Goal: Information Seeking & Learning: Learn about a topic

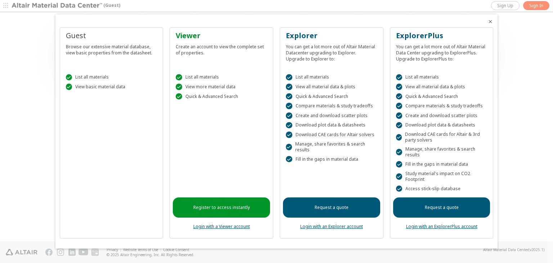
click at [342, 225] on link "Login with an Explorer account" at bounding box center [331, 226] width 63 height 6
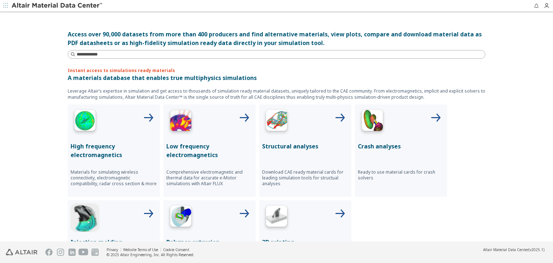
scroll to position [223, 0]
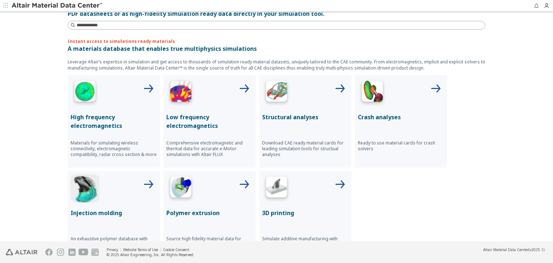
click at [331, 86] on icon at bounding box center [339, 88] width 17 height 17
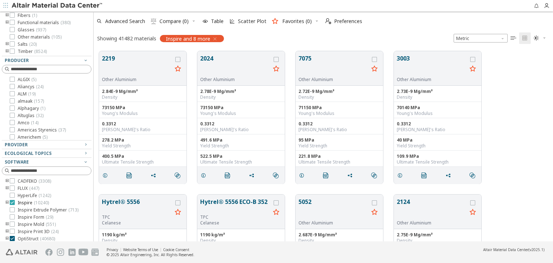
click at [13, 202] on icon at bounding box center [12, 202] width 5 height 5
click at [10, 199] on icon at bounding box center [12, 200] width 5 height 5
click at [12, 193] on icon at bounding box center [12, 193] width 5 height 5
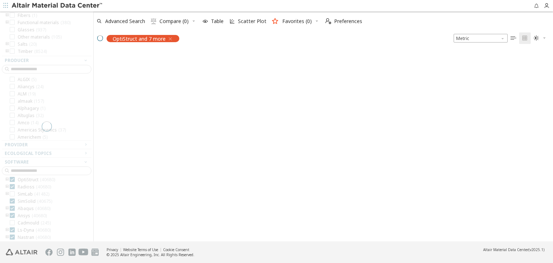
click at [12, 186] on div at bounding box center [46, 127] width 93 height 230
click at [12, 180] on div at bounding box center [46, 127] width 93 height 230
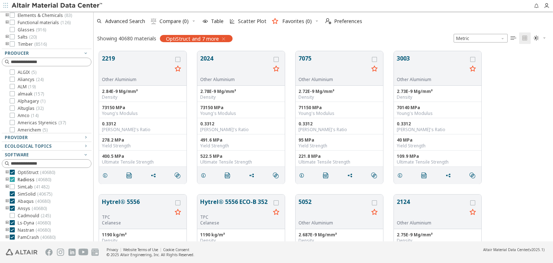
click at [12, 178] on icon at bounding box center [12, 179] width 5 height 5
click at [12, 170] on icon at bounding box center [12, 171] width 5 height 5
click at [12, 221] on icon at bounding box center [12, 222] width 5 height 5
click at [12, 230] on icon at bounding box center [12, 229] width 5 height 5
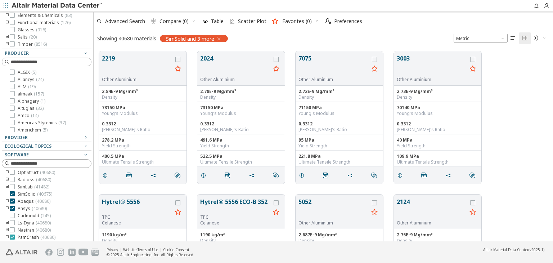
click at [13, 235] on icon at bounding box center [12, 236] width 5 height 5
click at [12, 207] on icon at bounding box center [12, 207] width 5 height 5
click at [12, 200] on icon at bounding box center [12, 200] width 5 height 5
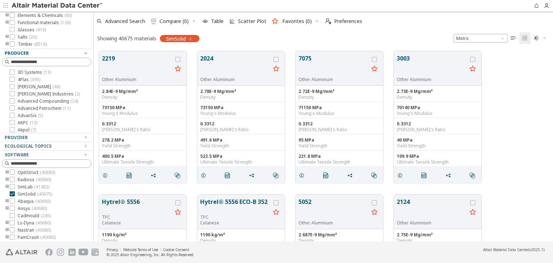
click at [83, 53] on icon "button" at bounding box center [86, 53] width 6 height 6
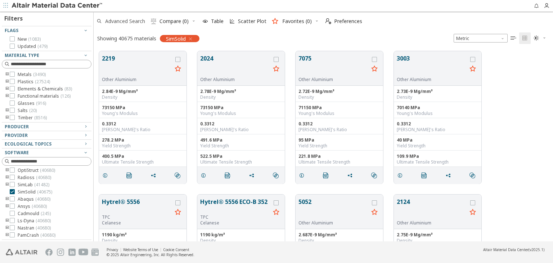
click at [124, 23] on span "Advanced Search" at bounding box center [125, 21] width 40 height 5
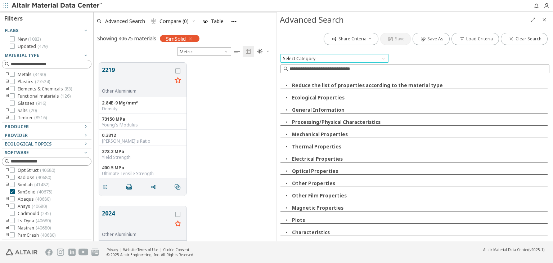
click at [325, 59] on span "Select Category" at bounding box center [334, 58] width 108 height 9
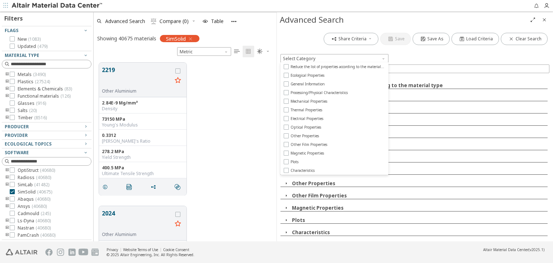
click at [401, 57] on div "Select Category" at bounding box center [414, 58] width 269 height 9
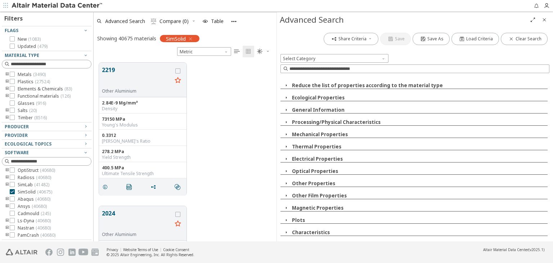
click at [285, 232] on icon "button" at bounding box center [286, 232] width 6 height 6
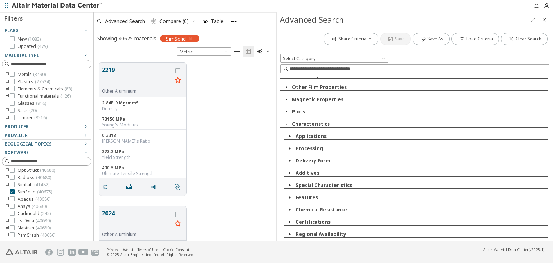
scroll to position [110, 0]
click at [285, 123] on icon "button" at bounding box center [286, 124] width 6 height 6
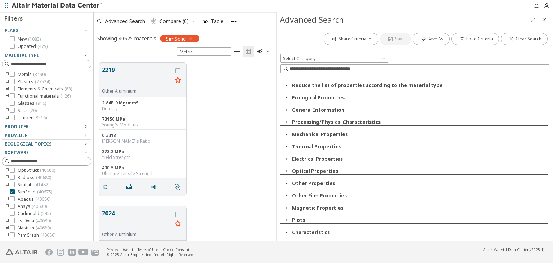
click at [284, 219] on icon "button" at bounding box center [286, 220] width 6 height 6
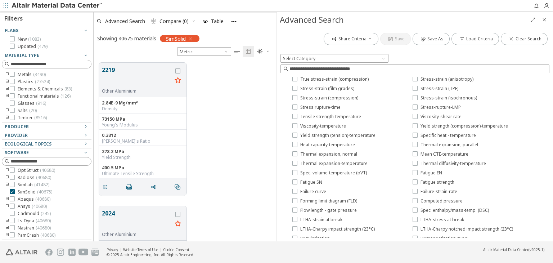
scroll to position [324, 0]
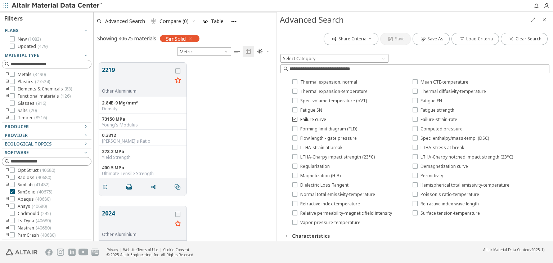
click at [294, 118] on icon at bounding box center [294, 118] width 5 height 5
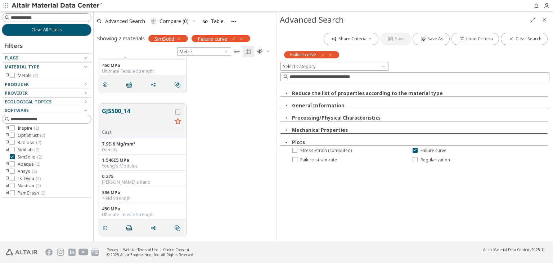
scroll to position [0, 0]
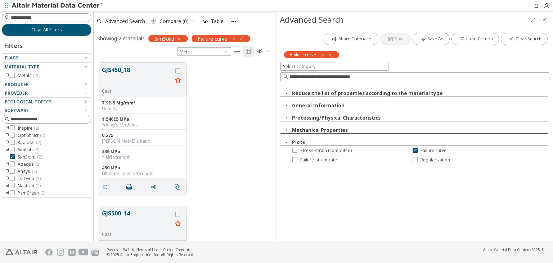
click at [286, 131] on icon "button" at bounding box center [286, 130] width 6 height 6
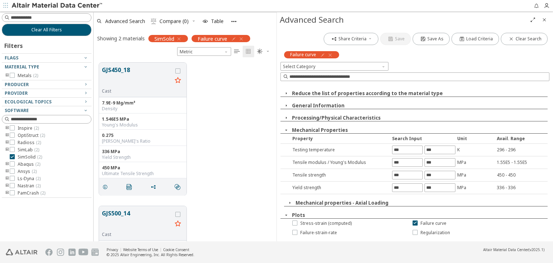
click at [286, 131] on icon "button" at bounding box center [286, 130] width 6 height 6
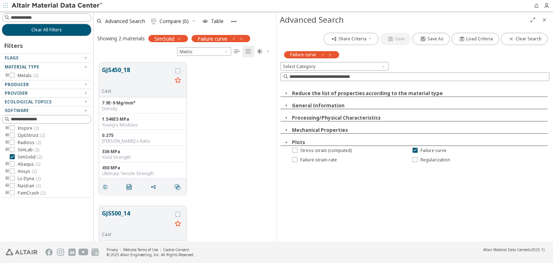
click at [242, 38] on icon "button" at bounding box center [241, 39] width 6 height 6
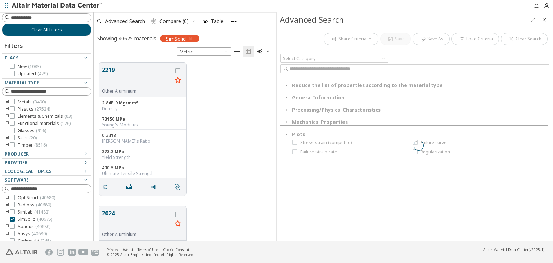
scroll to position [178, 177]
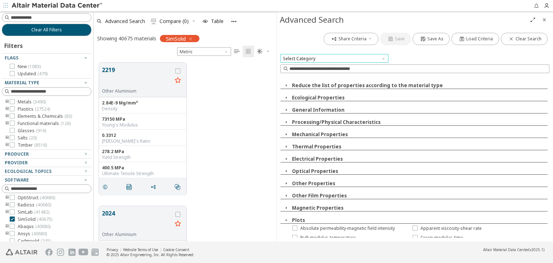
click at [321, 57] on span "Select Category" at bounding box center [334, 58] width 108 height 9
click at [314, 58] on span "Select Category" at bounding box center [334, 58] width 108 height 9
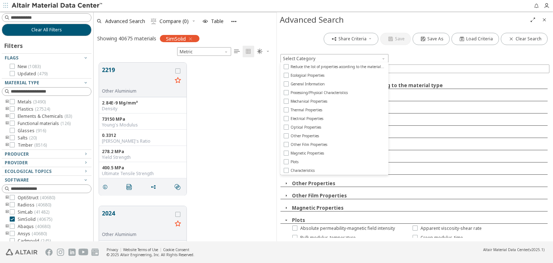
click at [423, 54] on div "Select Category" at bounding box center [414, 58] width 269 height 9
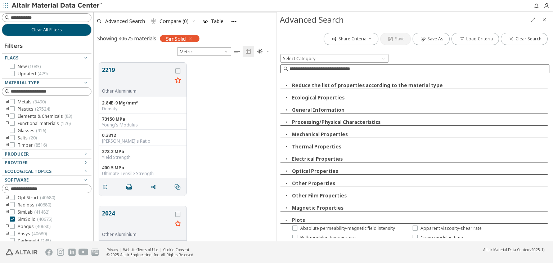
click at [334, 69] on input at bounding box center [418, 68] width 259 height 7
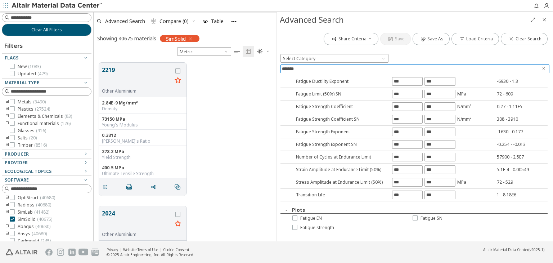
scroll to position [255, 0]
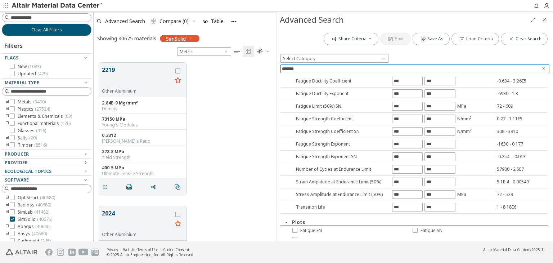
type input "*******"
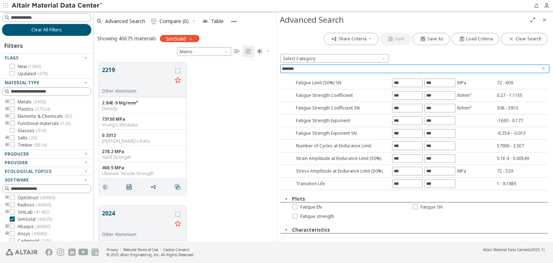
scroll to position [291, 0]
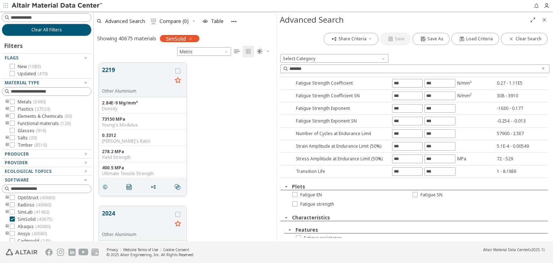
click at [137, 72] on button "2219" at bounding box center [137, 76] width 70 height 23
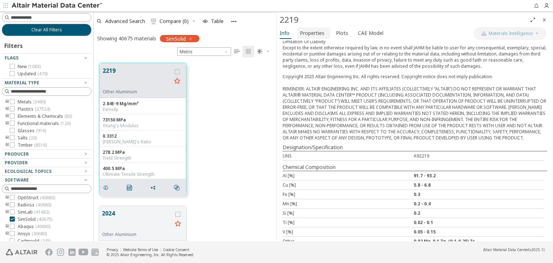
click at [318, 30] on span "Properties" at bounding box center [312, 33] width 24 height 12
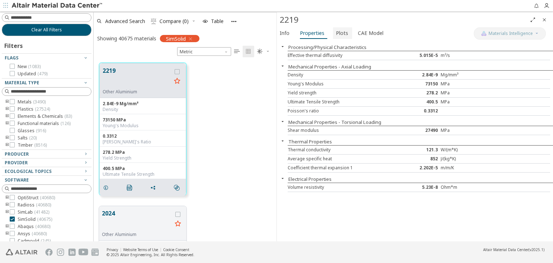
click at [344, 35] on span "Plots" at bounding box center [342, 33] width 12 height 12
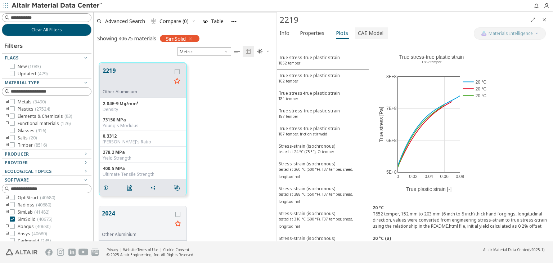
click at [365, 35] on span "CAE Model" at bounding box center [371, 33] width 26 height 12
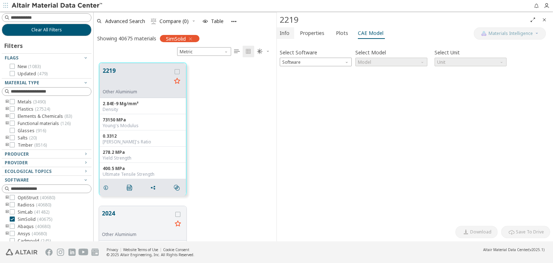
click at [284, 35] on span "Info" at bounding box center [285, 33] width 10 height 12
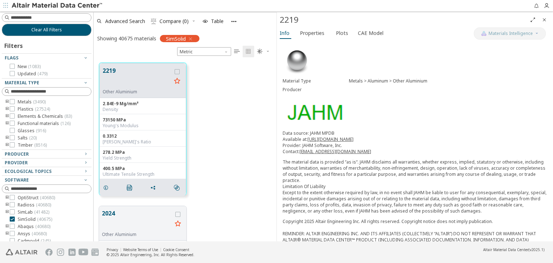
click at [248, 92] on div "2219 Other Aluminium 2.84E-9 Mg/mm³ Density 73150 MPa Young's Modulus 0.3312 Po…" at bounding box center [185, 128] width 183 height 143
click at [544, 18] on icon "Close" at bounding box center [544, 20] width 6 height 6
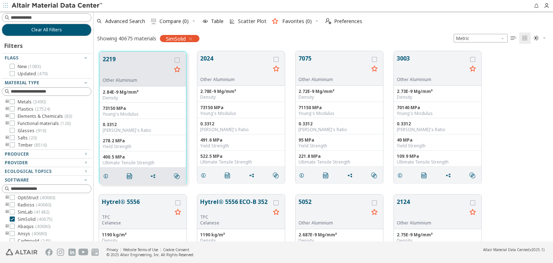
scroll to position [190, 453]
click at [515, 39] on icon "" at bounding box center [513, 38] width 6 height 6
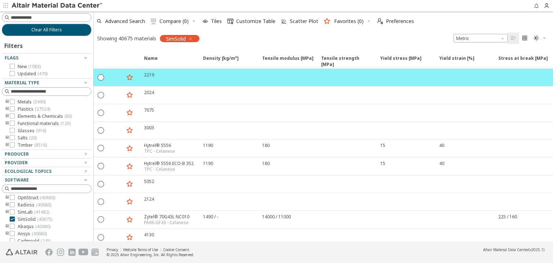
click at [526, 38] on icon "" at bounding box center [525, 38] width 6 height 6
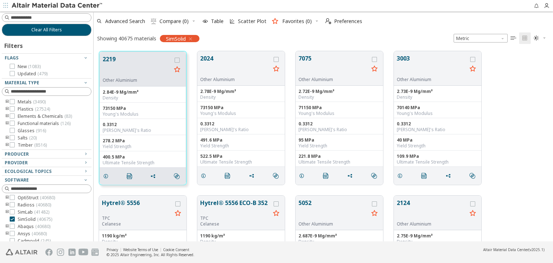
click at [536, 36] on icon "" at bounding box center [536, 38] width 6 height 6
click at [507, 64] on span "Light Blue" at bounding box center [517, 61] width 58 height 12
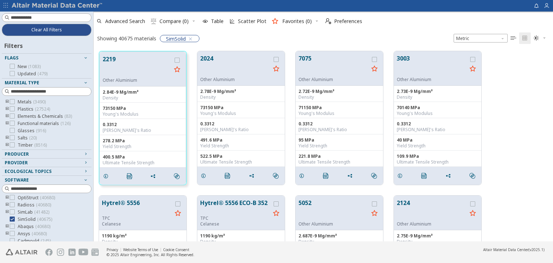
click at [537, 35] on icon "" at bounding box center [536, 38] width 6 height 6
click at [515, 69] on span "Dark" at bounding box center [517, 73] width 58 height 12
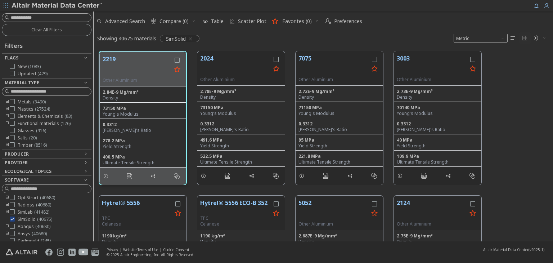
click at [422, 31] on div "Showing 40675 materials SimSolid Metric   " at bounding box center [323, 38] width 459 height 15
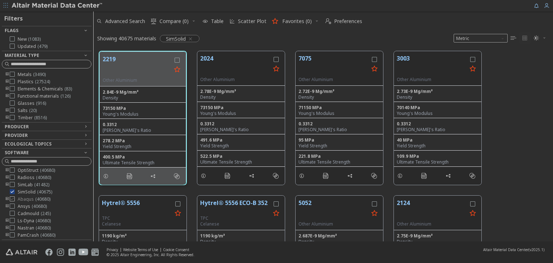
scroll to position [29, 0]
click at [53, 125] on div "Producer" at bounding box center [44, 127] width 78 height 6
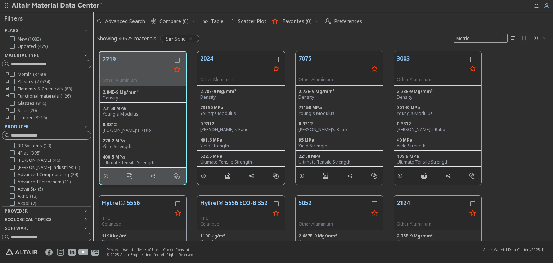
click at [49, 126] on div "Producer" at bounding box center [44, 127] width 78 height 6
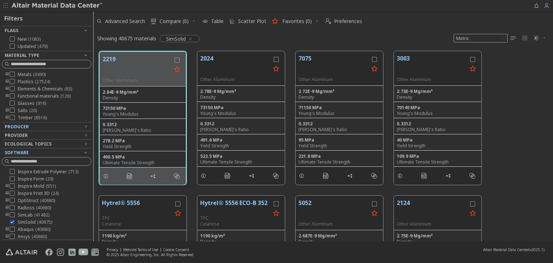
click at [52, 150] on div "Software" at bounding box center [44, 153] width 78 height 6
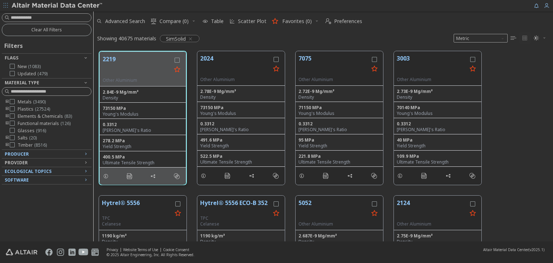
click at [45, 169] on span "Ecological Topics" at bounding box center [28, 171] width 47 height 6
click at [51, 163] on div "Provider" at bounding box center [44, 163] width 78 height 6
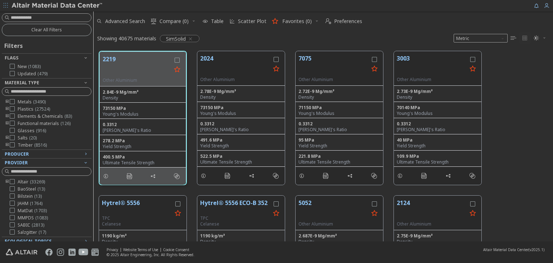
click at [51, 163] on div "Provider" at bounding box center [44, 163] width 78 height 6
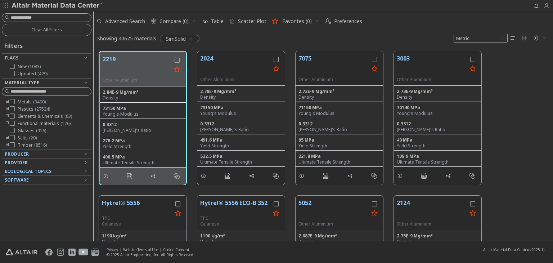
click at [58, 163] on div "Provider" at bounding box center [44, 163] width 78 height 6
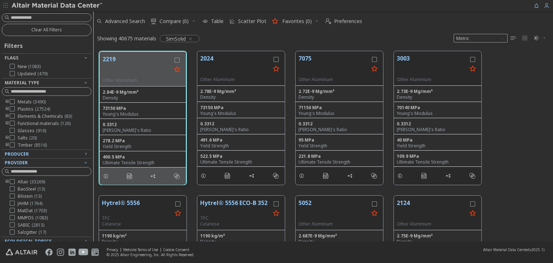
click at [62, 159] on span "Provider" at bounding box center [47, 162] width 84 height 9
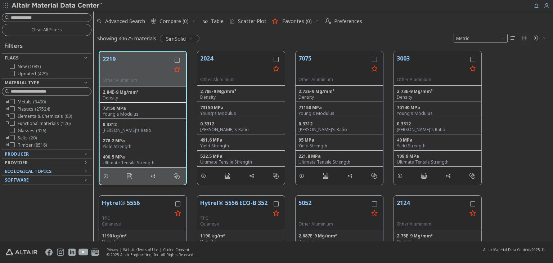
click at [63, 154] on div "Producer" at bounding box center [44, 154] width 78 height 6
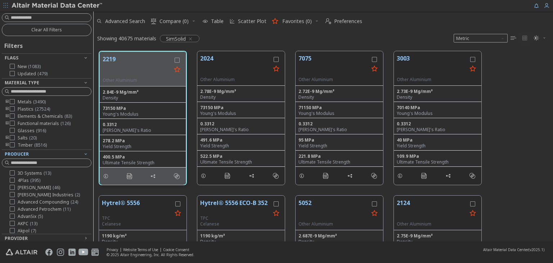
click at [63, 154] on div "Producer" at bounding box center [44, 154] width 78 height 6
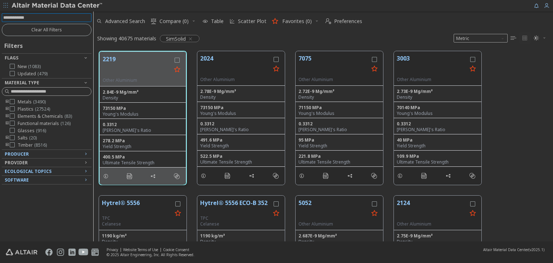
click at [45, 19] on input at bounding box center [47, 18] width 88 height 8
